Goal: Task Accomplishment & Management: Complete application form

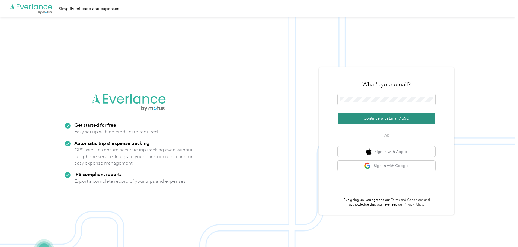
click at [380, 117] on button "Continue with Email / SSO" at bounding box center [387, 118] width 98 height 11
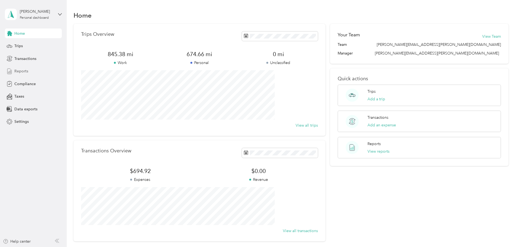
click at [20, 72] on span "Reports" at bounding box center [21, 71] width 14 height 6
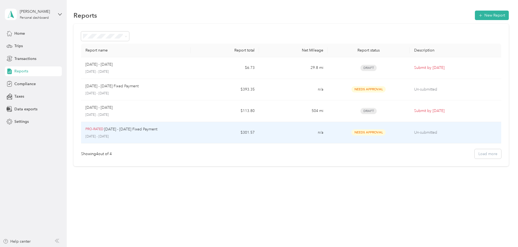
click at [210, 133] on td "$301.57" at bounding box center [225, 133] width 68 height 22
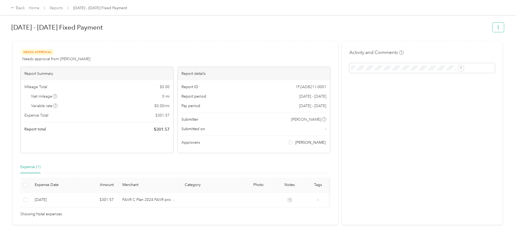
click at [493, 29] on button "button" at bounding box center [498, 28] width 11 height 10
click at [345, 31] on h1 "[DATE] - [DATE] Fixed Payment" at bounding box center [250, 27] width 478 height 13
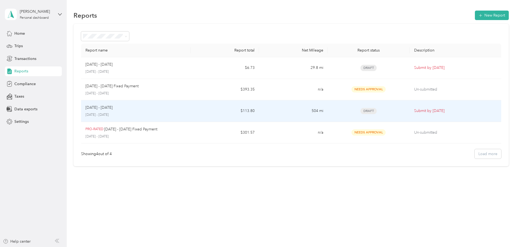
click at [113, 106] on p "[DATE] - [DATE]" at bounding box center [99, 108] width 27 height 6
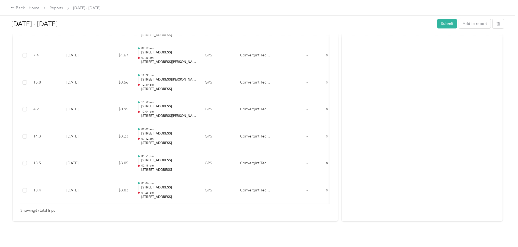
scroll to position [1822, 0]
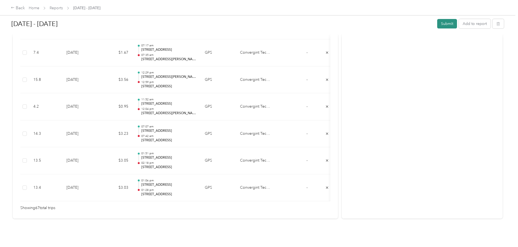
click at [438, 22] on button "Submit" at bounding box center [448, 24] width 20 height 10
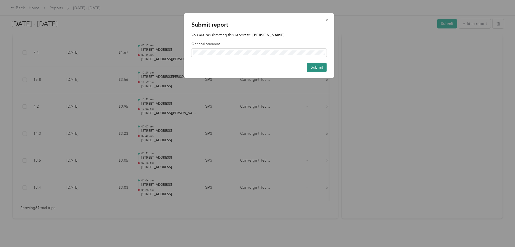
click at [315, 67] on button "Submit" at bounding box center [317, 68] width 20 height 10
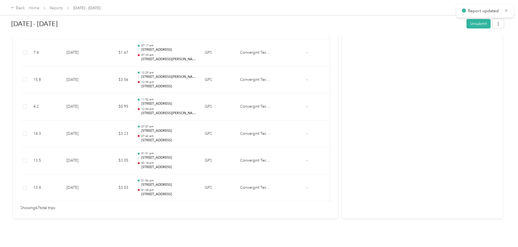
scroll to position [1809, 0]
click at [25, 8] on div "Back" at bounding box center [18, 8] width 14 height 7
